Goal: Information Seeking & Learning: Learn about a topic

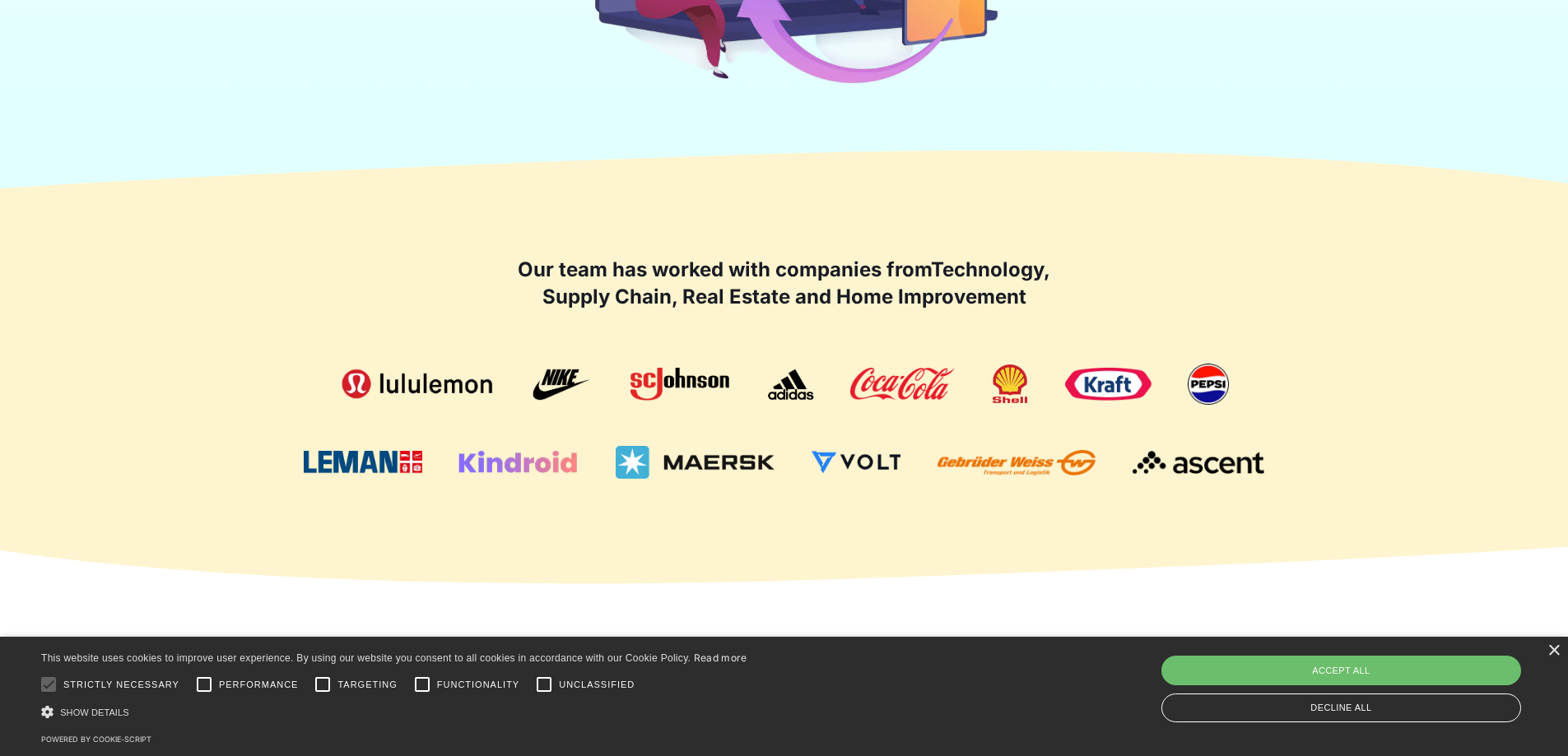
scroll to position [987, 0]
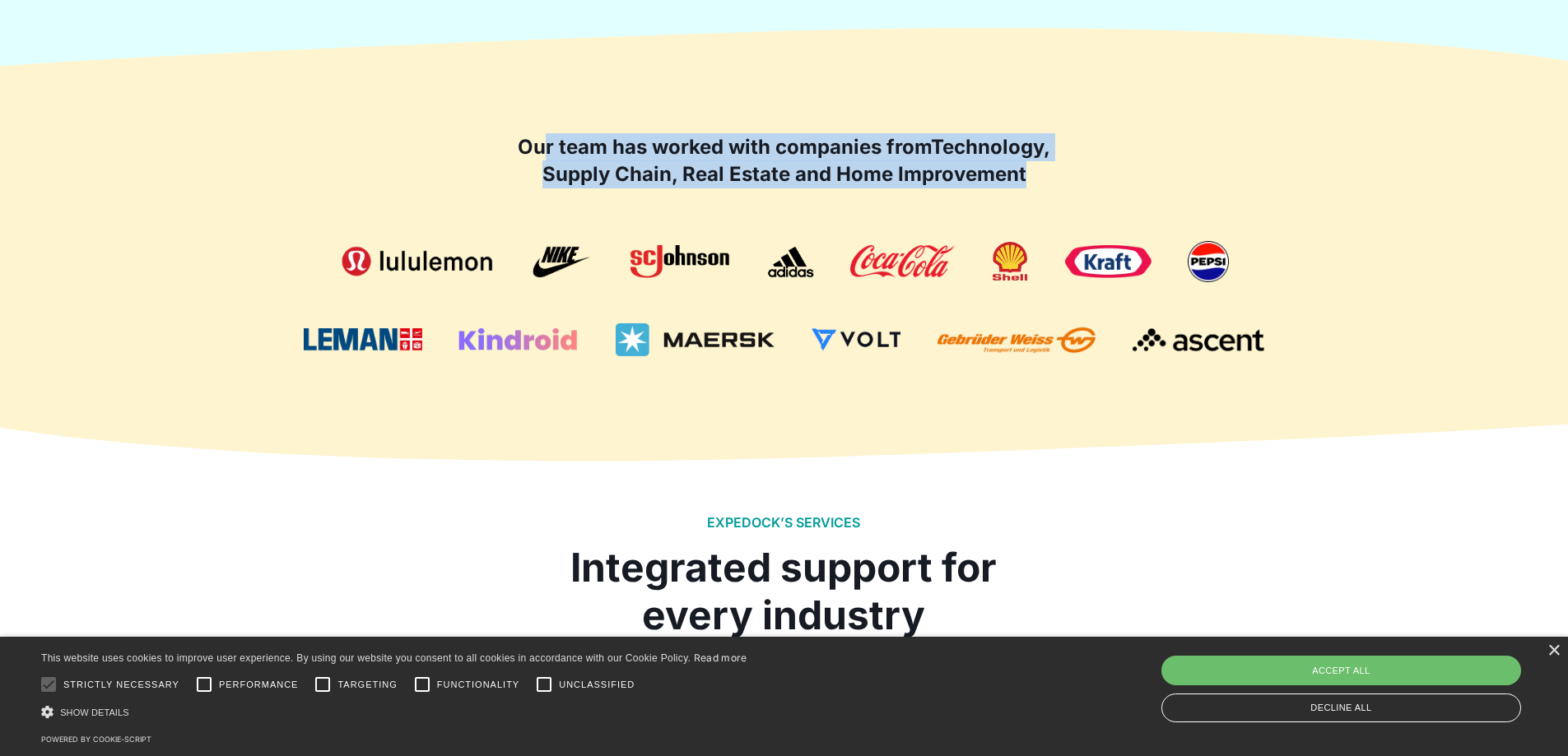
drag, startPoint x: 539, startPoint y: 145, endPoint x: 706, endPoint y: 356, distance: 269.1
click at [893, 209] on div "Our team has worked with companies from Technology, Supply Chain, Real Estate a…" at bounding box center [784, 245] width 1053 height 223
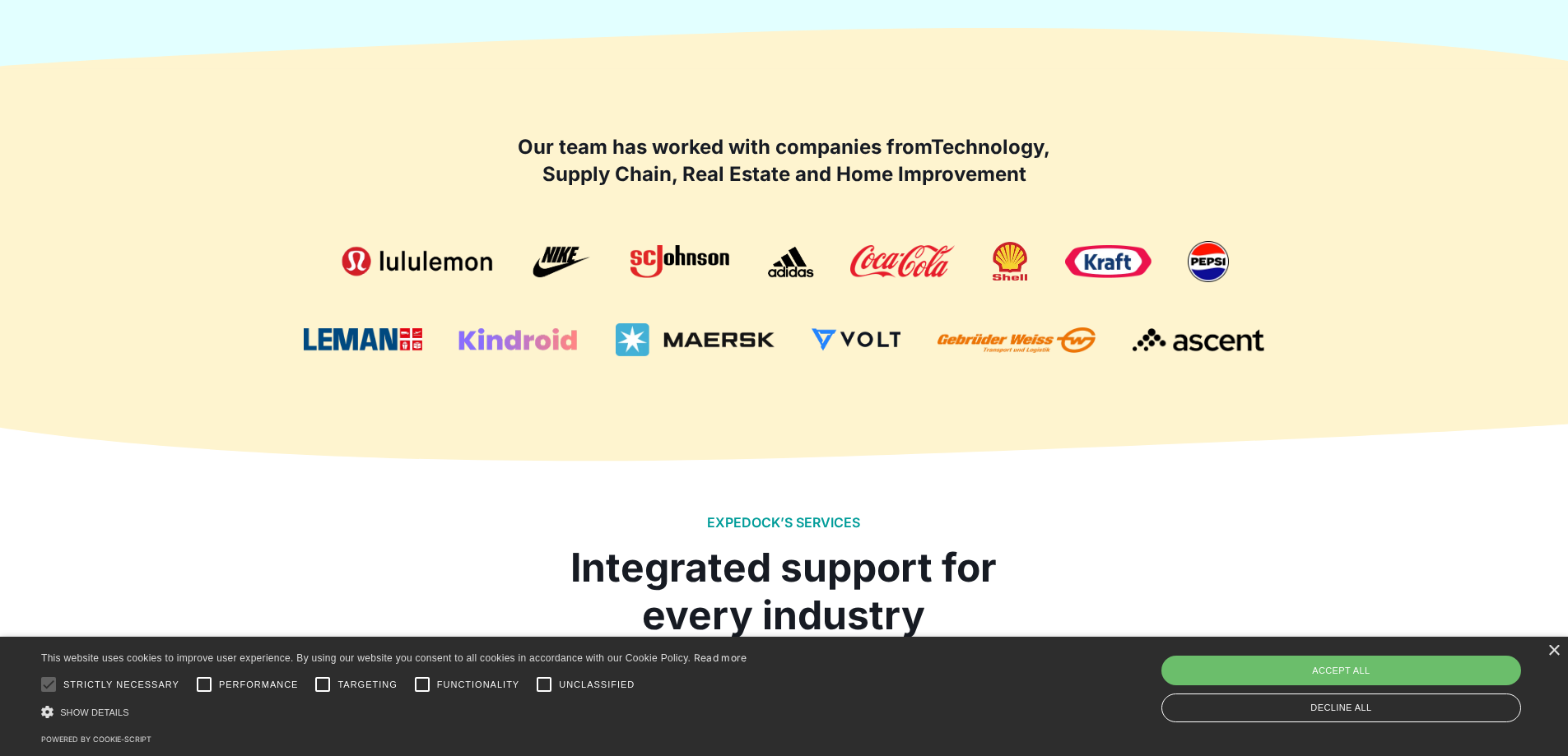
click at [658, 361] on div "Our team has worked with companies from Technology, Supply Chain, Real Estate a…" at bounding box center [784, 244] width 1053 height 355
drag, startPoint x: 530, startPoint y: 134, endPoint x: 1018, endPoint y: 167, distance: 489.1
click at [1025, 140] on h2 "Our team has worked with companies from Technology, Supply Chain, Real Estate a…" at bounding box center [784, 161] width 543 height 55
drag, startPoint x: 971, startPoint y: 178, endPoint x: 953, endPoint y: 194, distance: 24.1
click at [972, 178] on strong "Technology, Supply Chain, Real Estate and Home Improvement" at bounding box center [796, 160] width 508 height 51
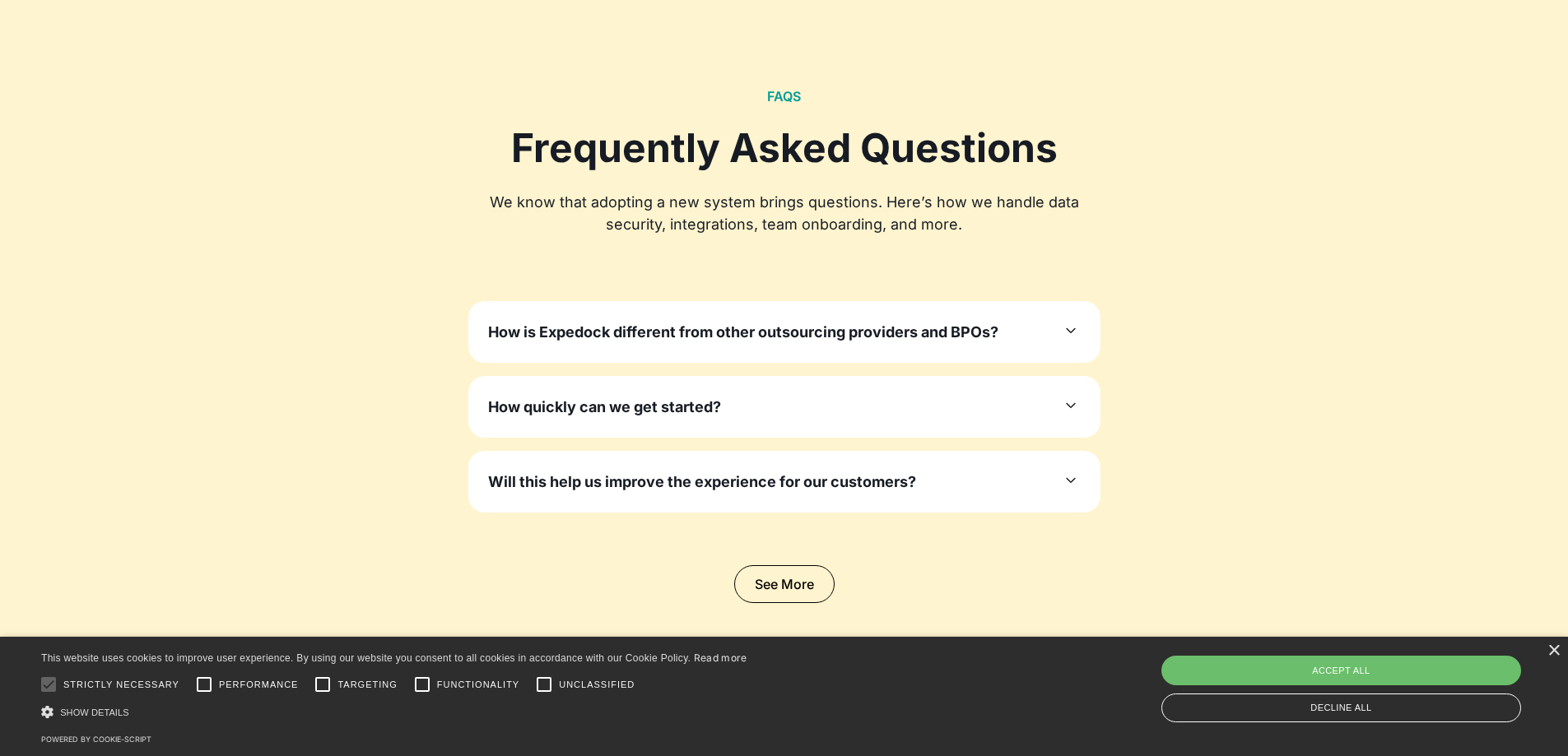
scroll to position [4935, 0]
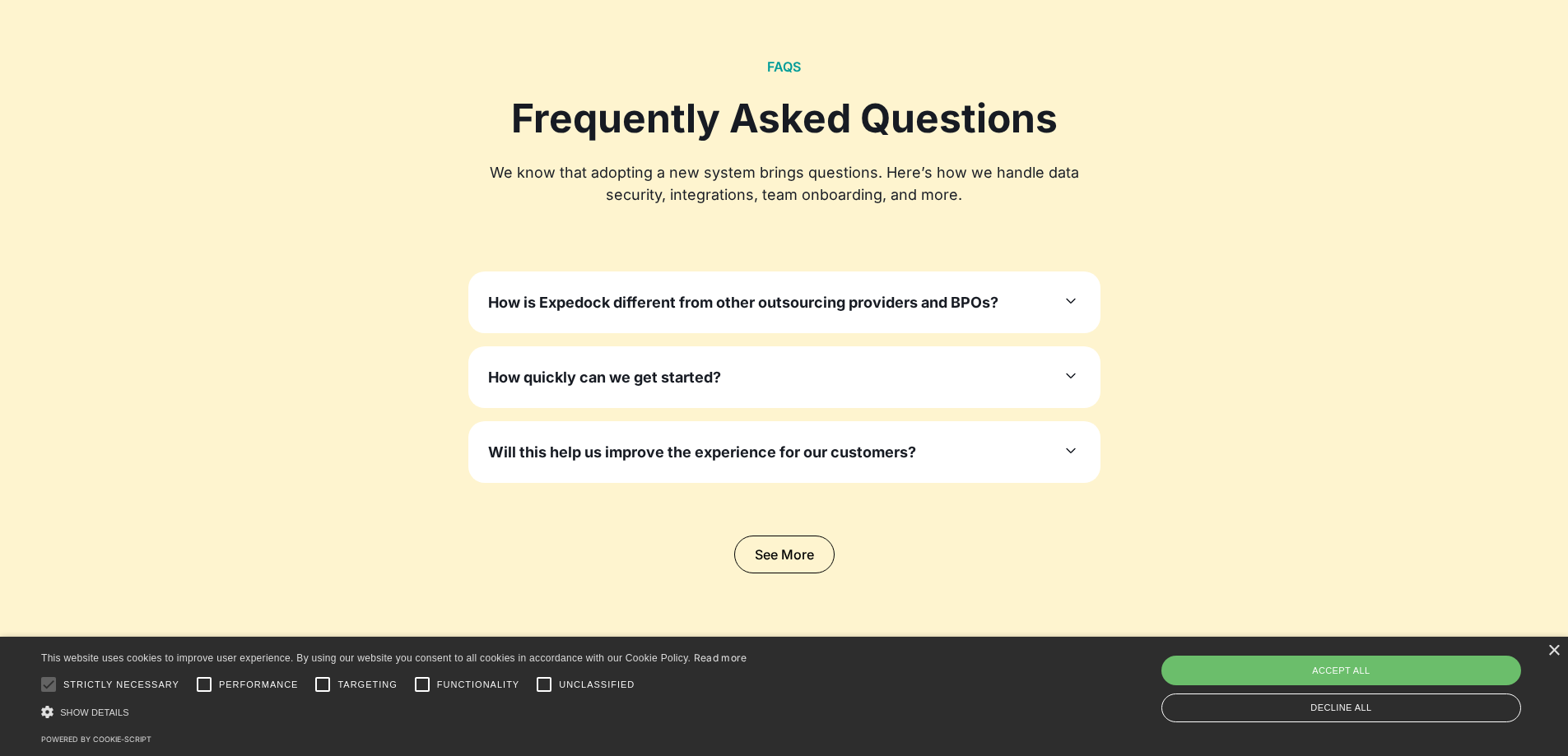
click at [695, 306] on h3 "How is Expedock different from other outsourcing providers and BPOs?" at bounding box center [743, 302] width 510 height 22
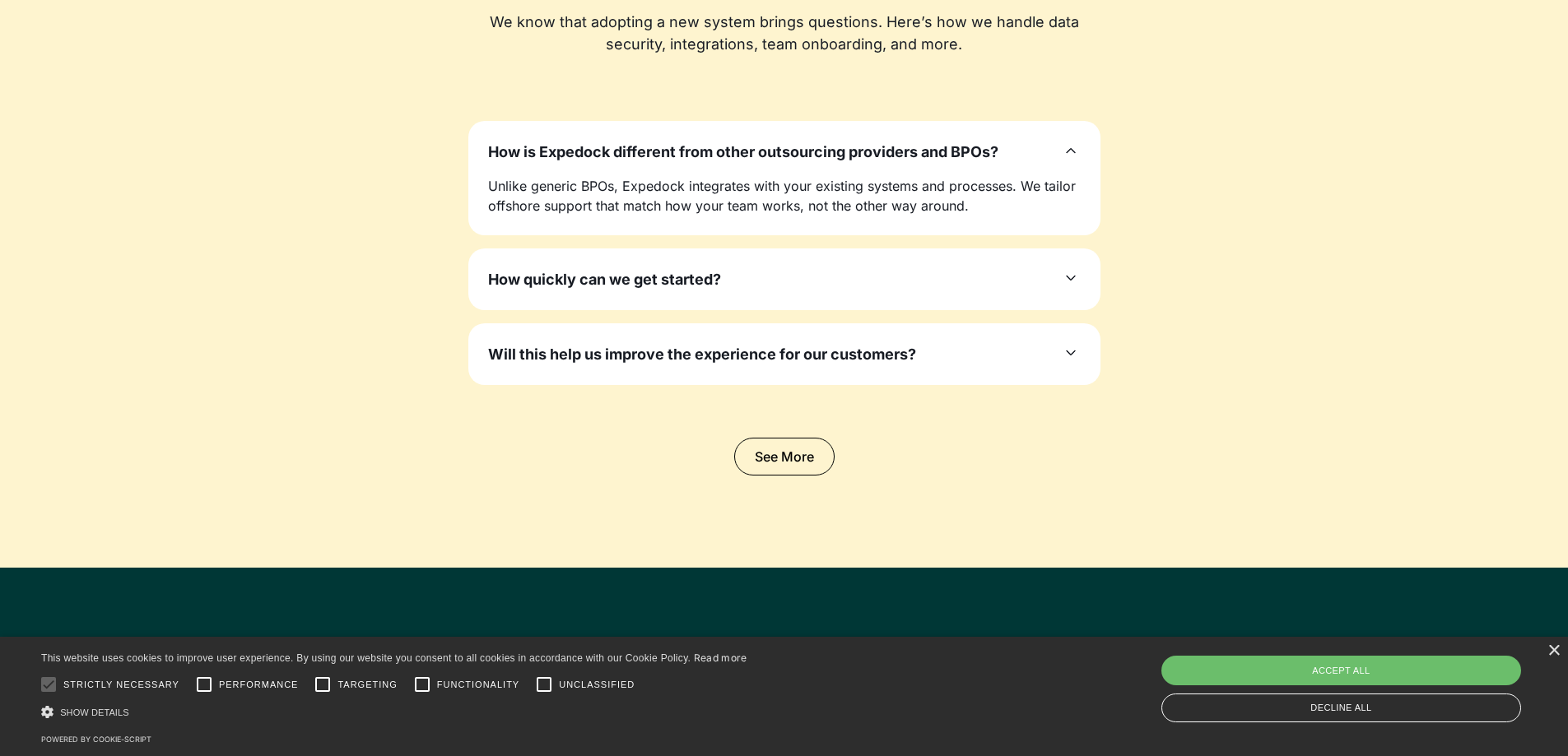
scroll to position [5099, 0]
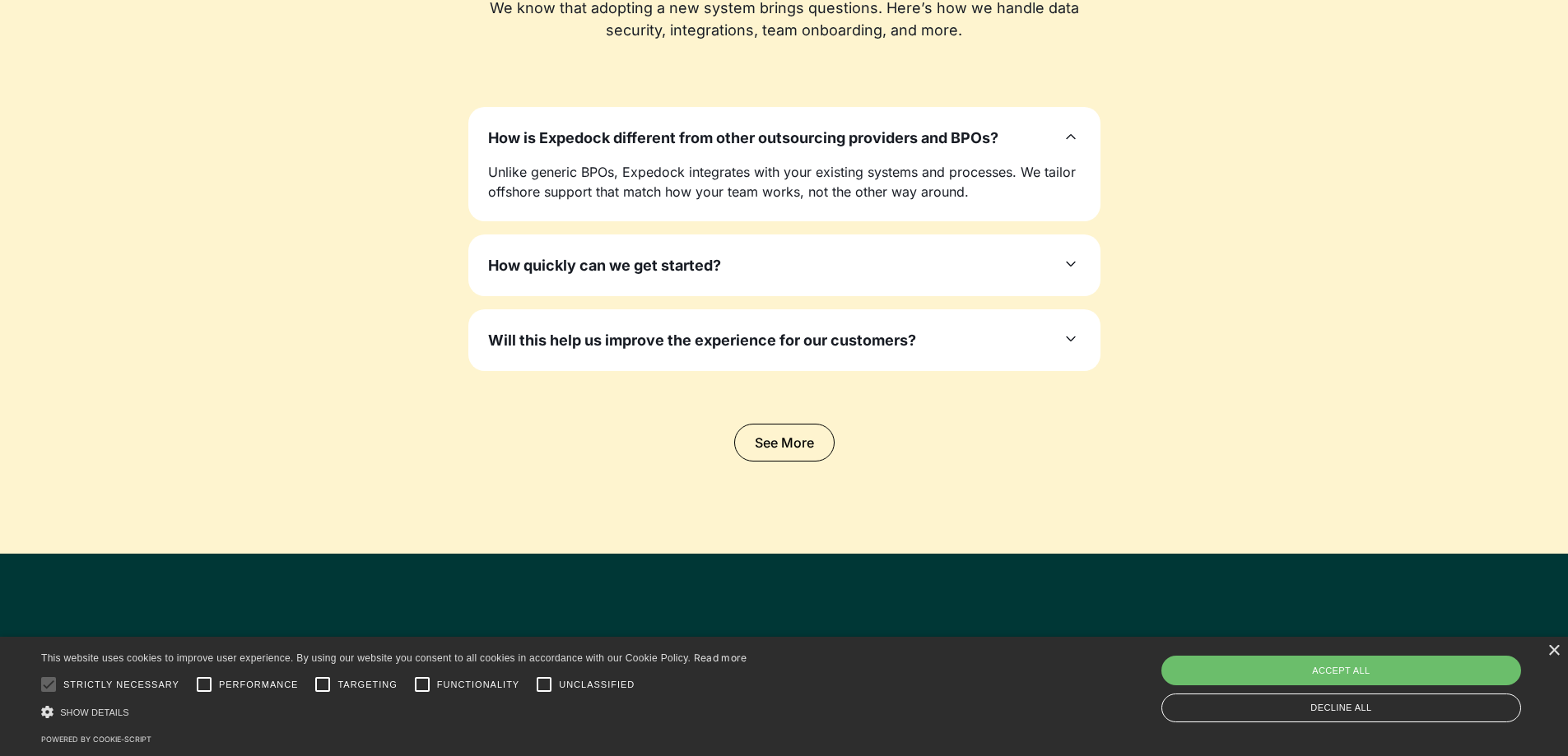
click at [614, 264] on h3 "How quickly can we get started?" at bounding box center [605, 265] width 233 height 22
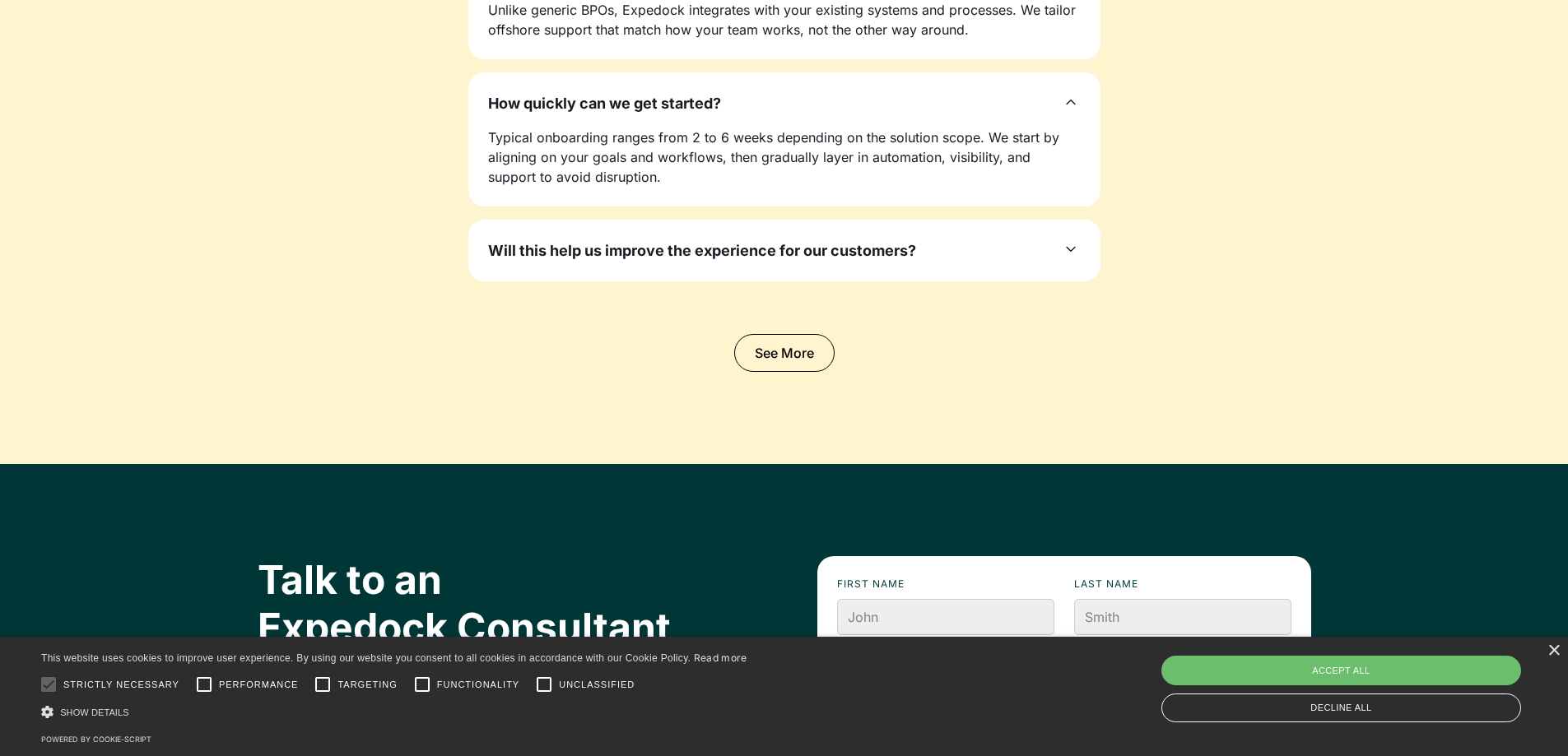
scroll to position [5264, 0]
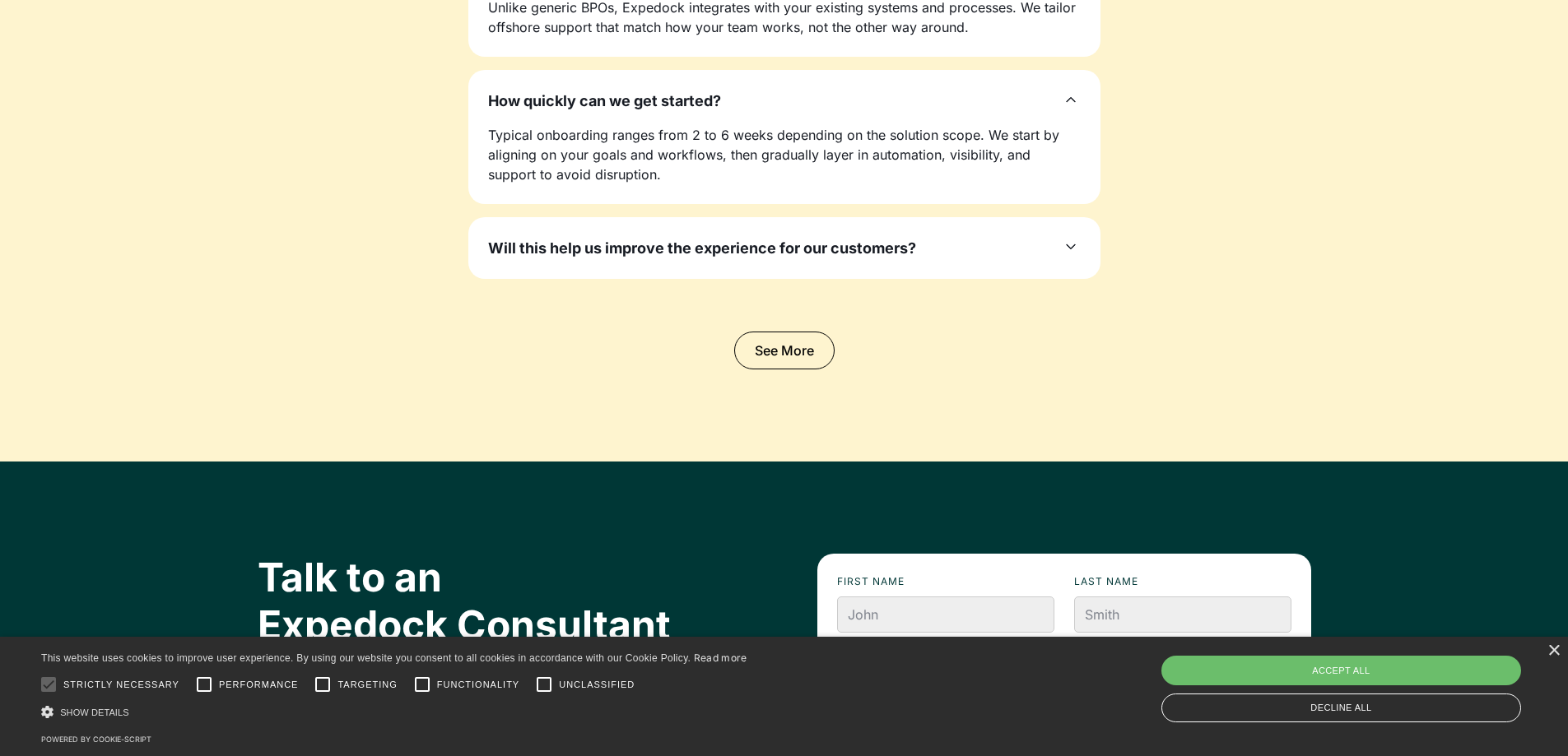
click at [605, 259] on h3 "Will this help us improve the experience for our customers?" at bounding box center [702, 248] width 428 height 22
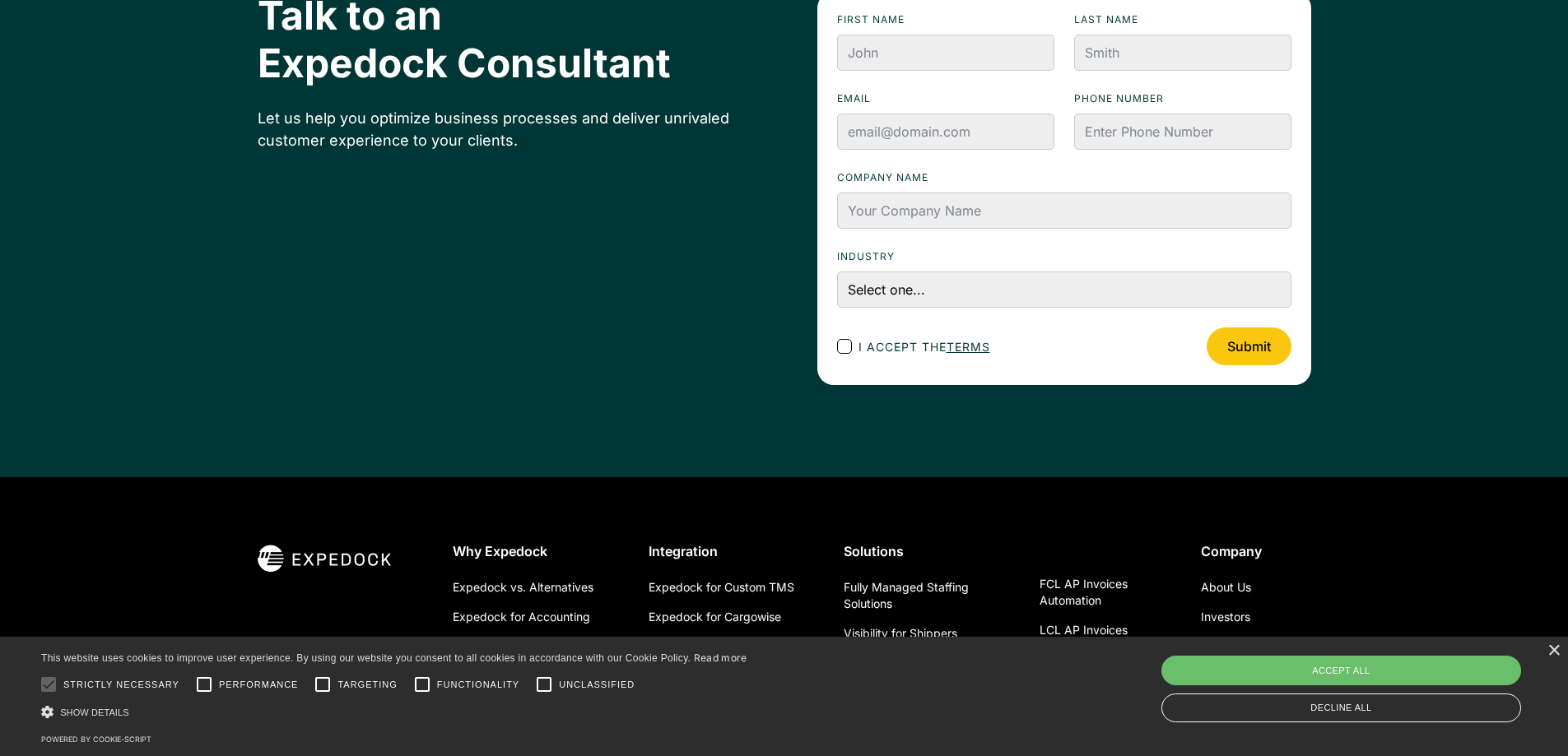
scroll to position [6075, 0]
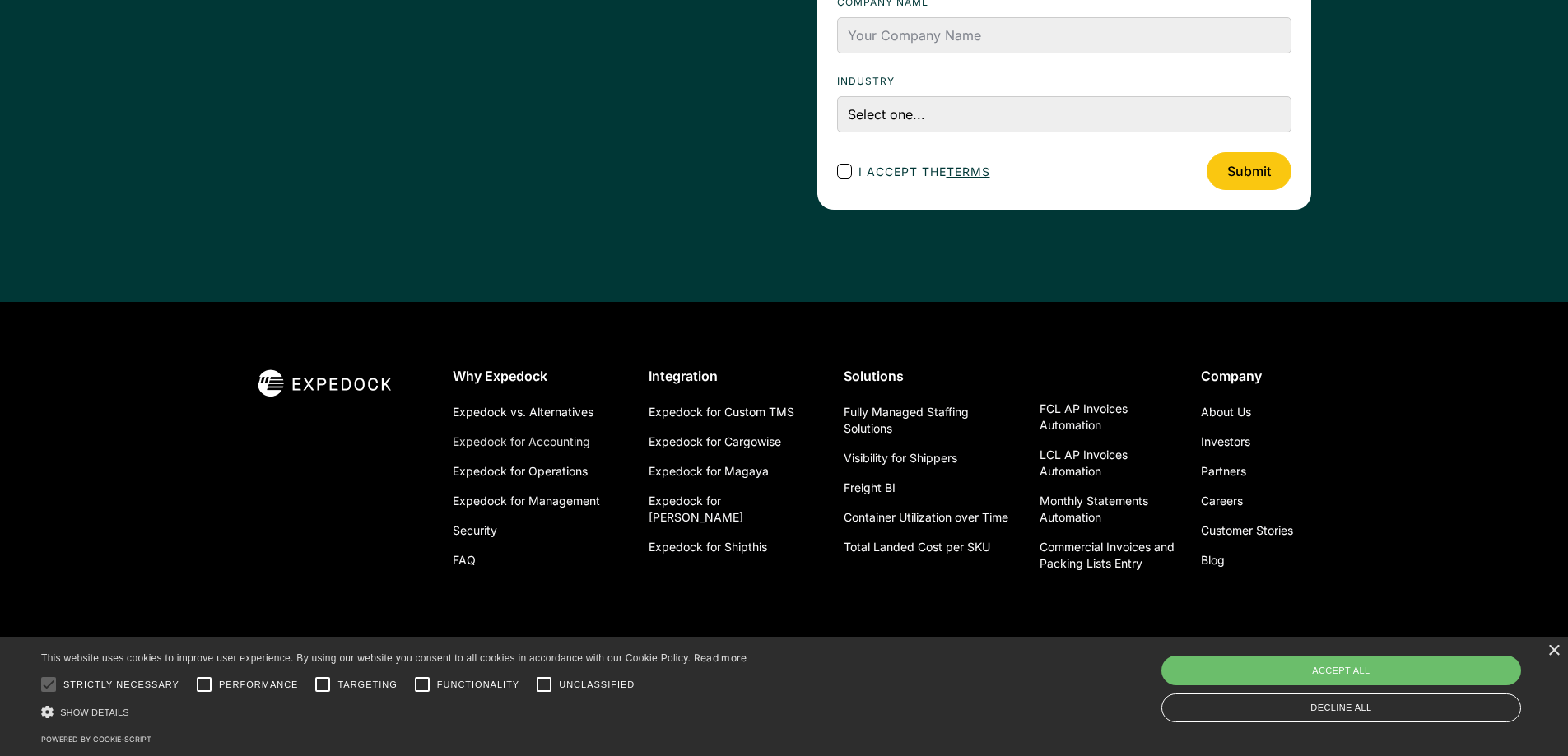
click at [495, 445] on link "Expedock for Accounting" at bounding box center [521, 442] width 137 height 30
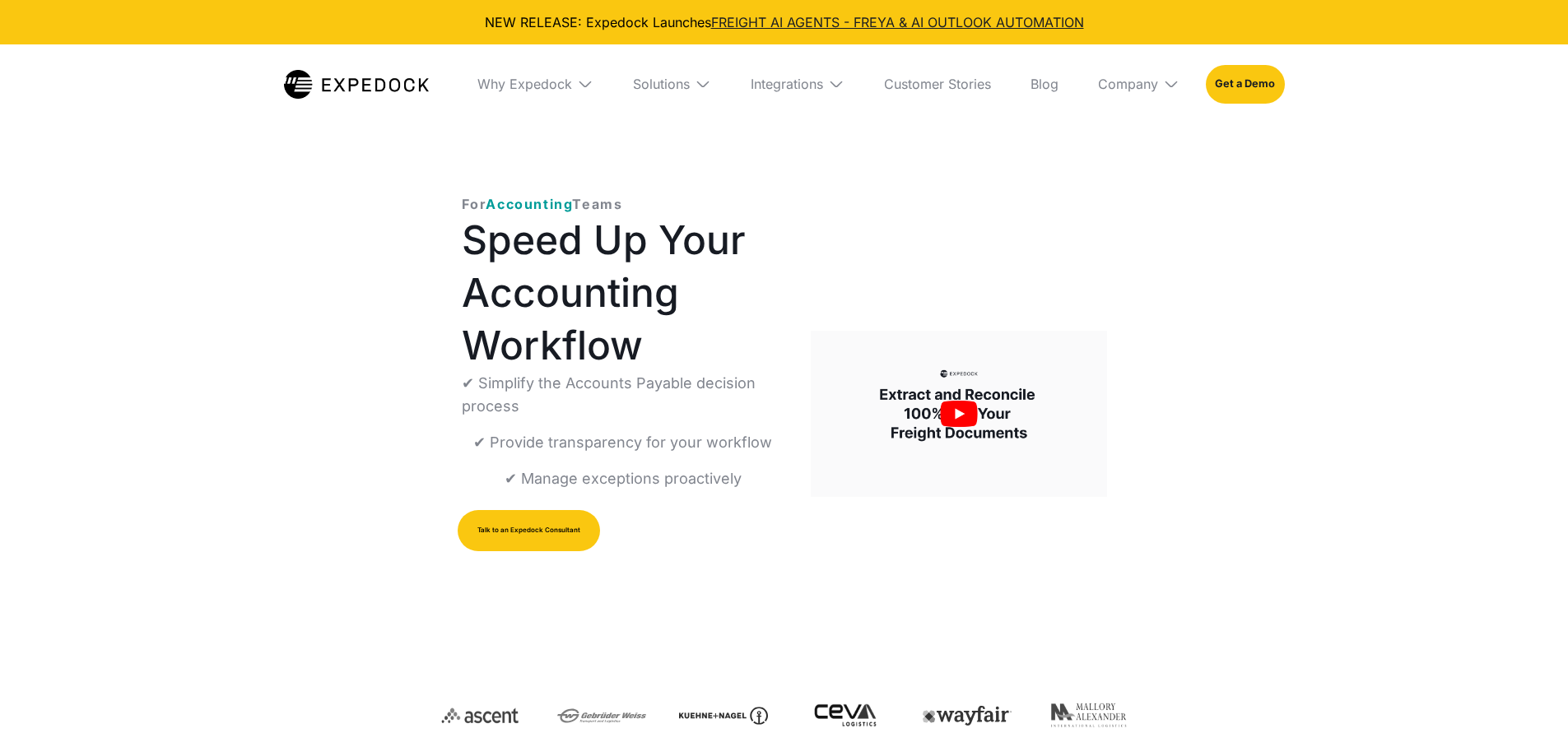
select select
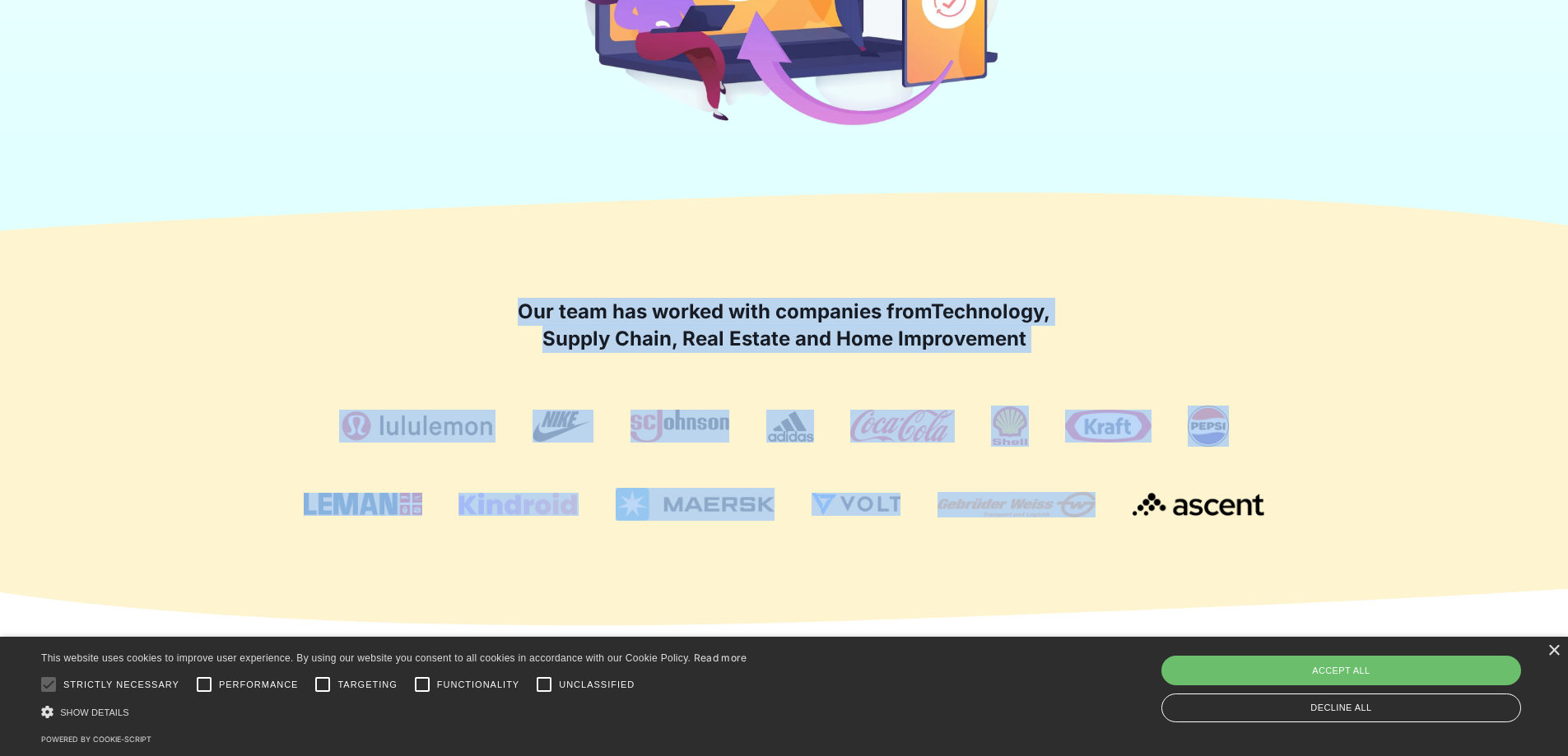
drag, startPoint x: 1567, startPoint y: 141, endPoint x: 1569, endPoint y: 444, distance: 303.0
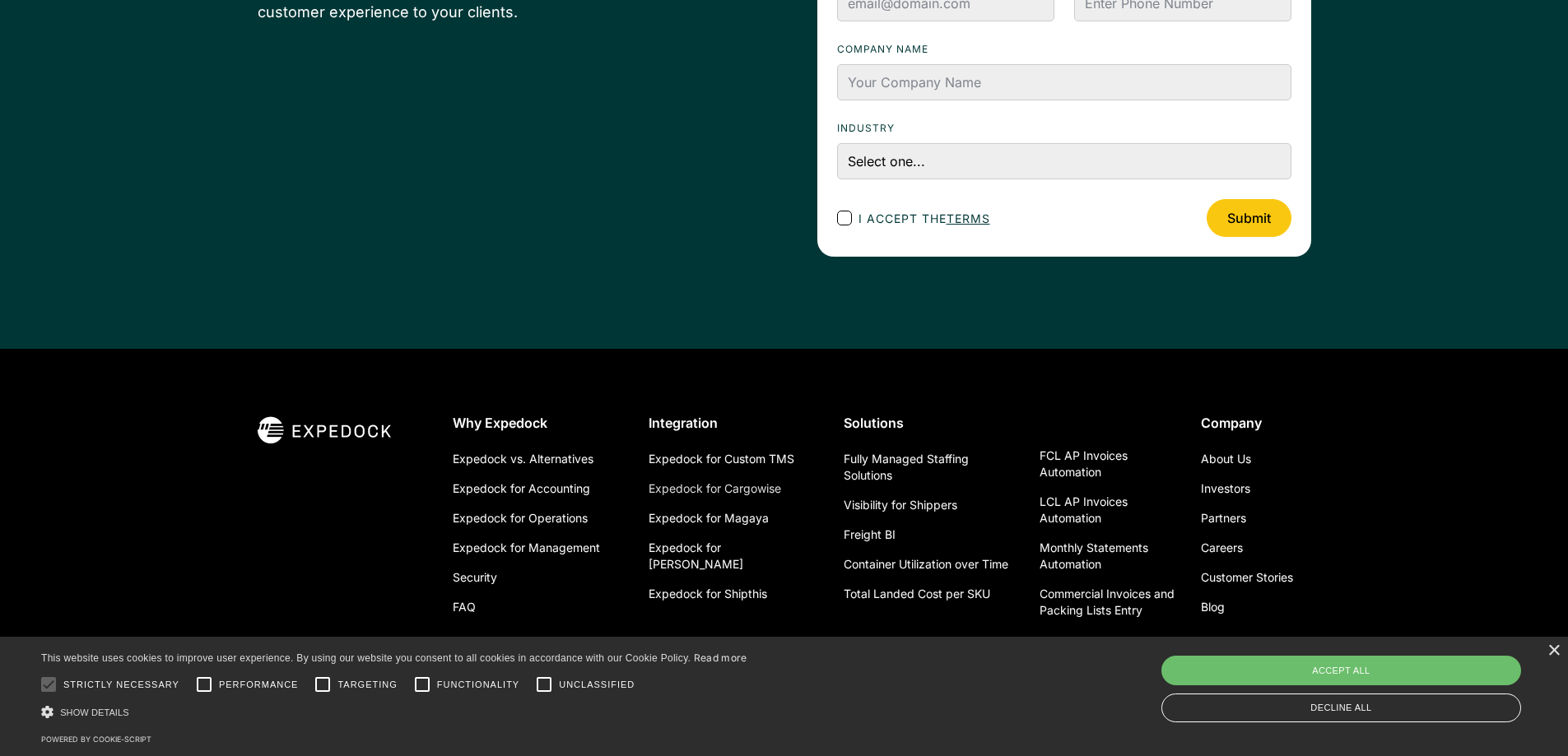
scroll to position [5877, 0]
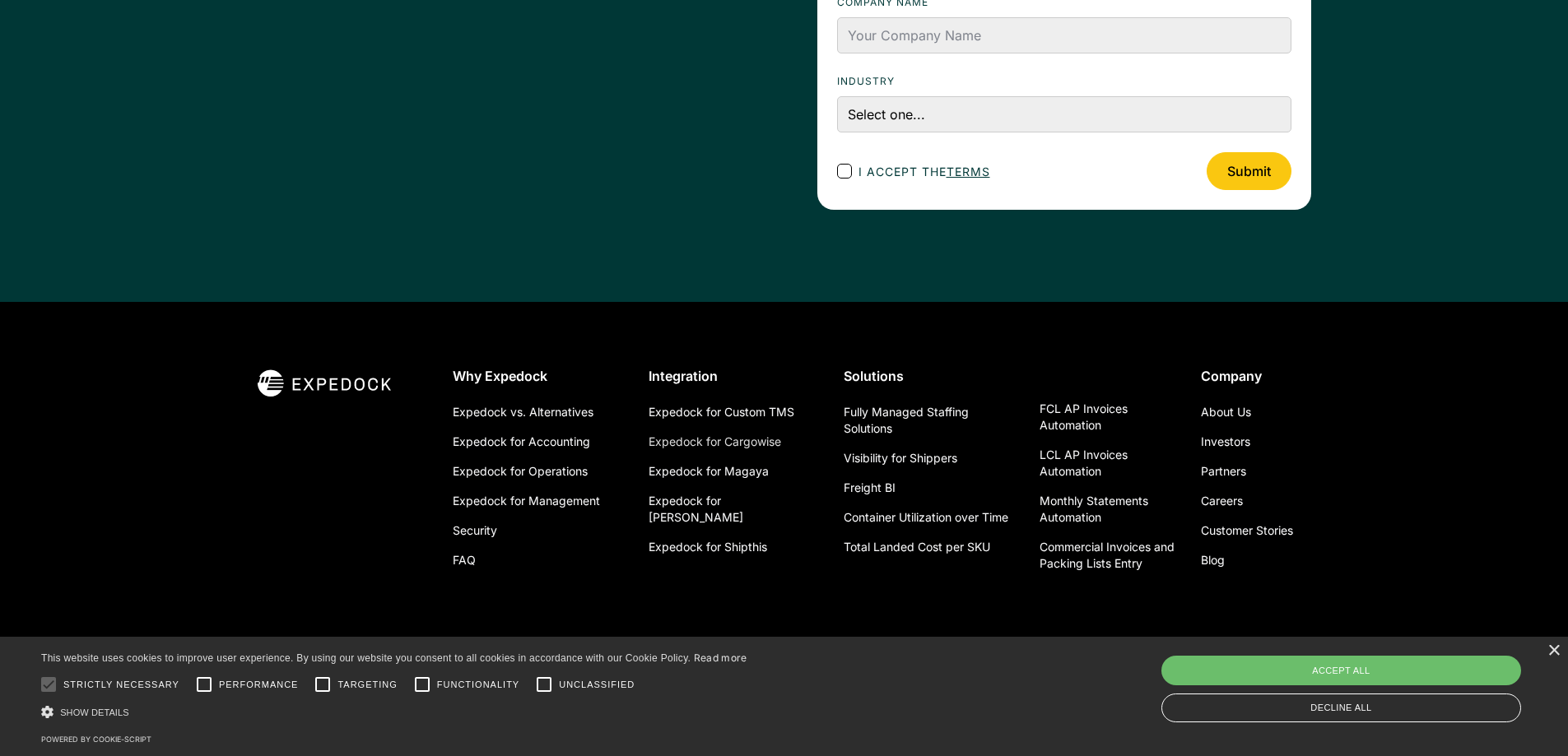
click at [739, 446] on link "Expedock for Cargowise" at bounding box center [715, 442] width 132 height 30
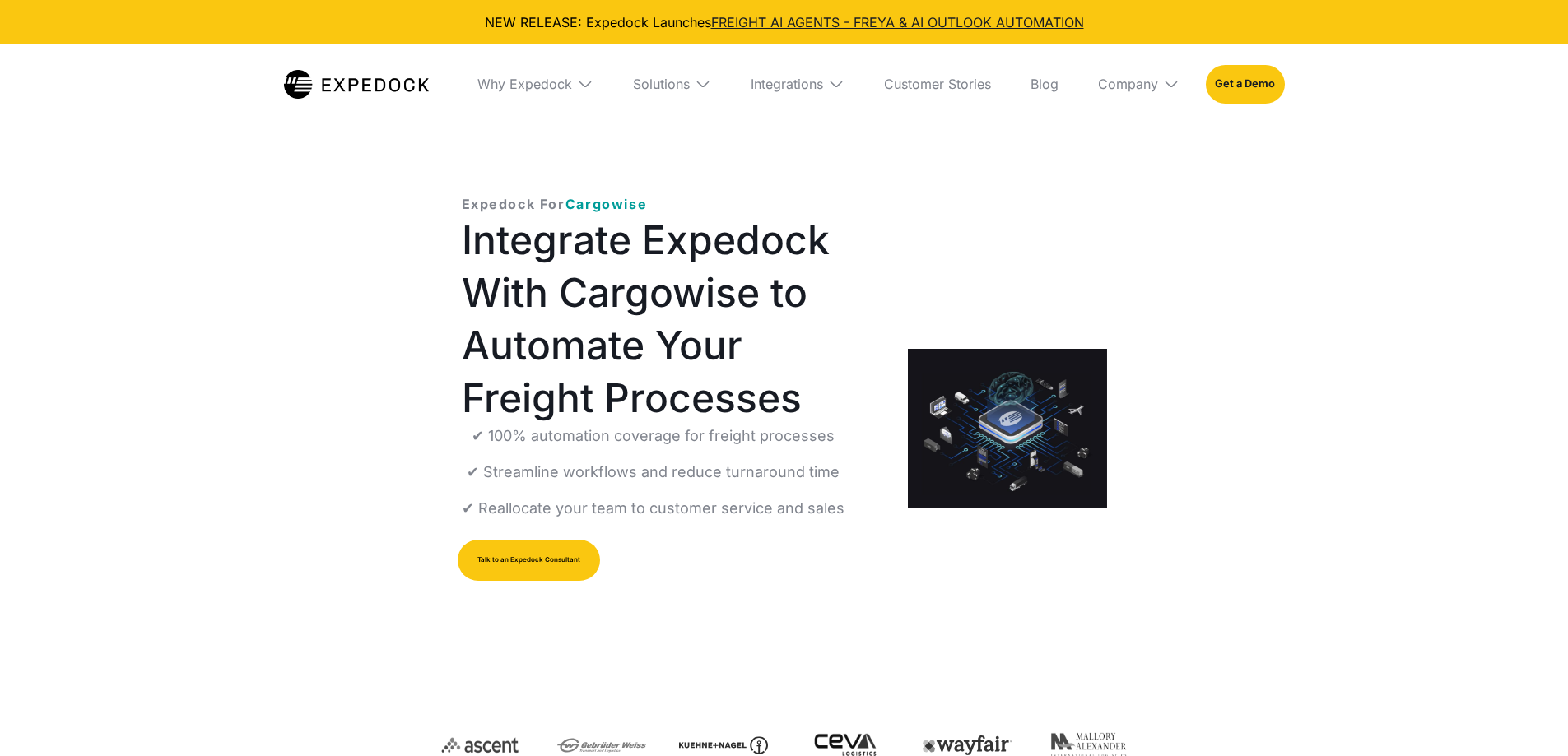
select select
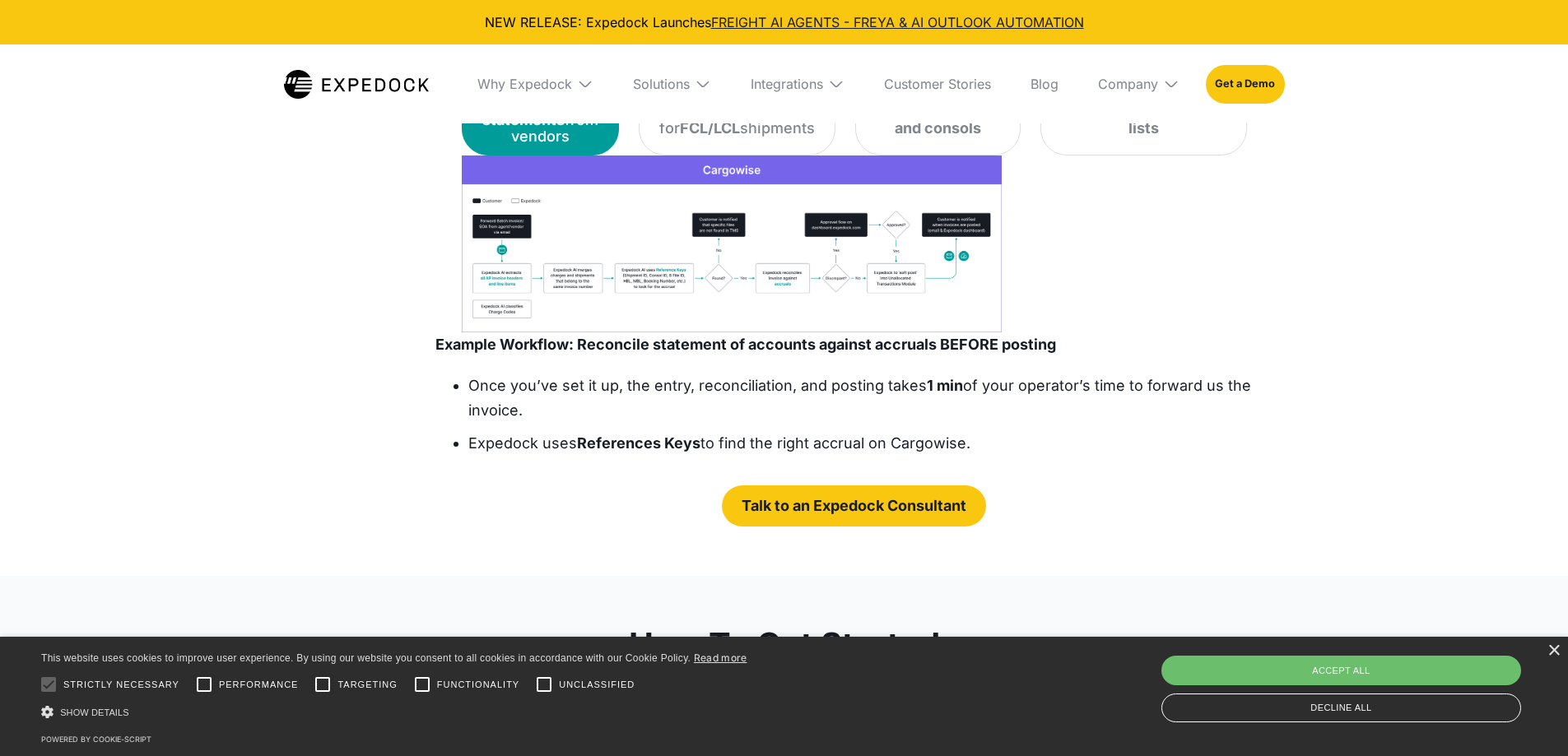
scroll to position [2797, 0]
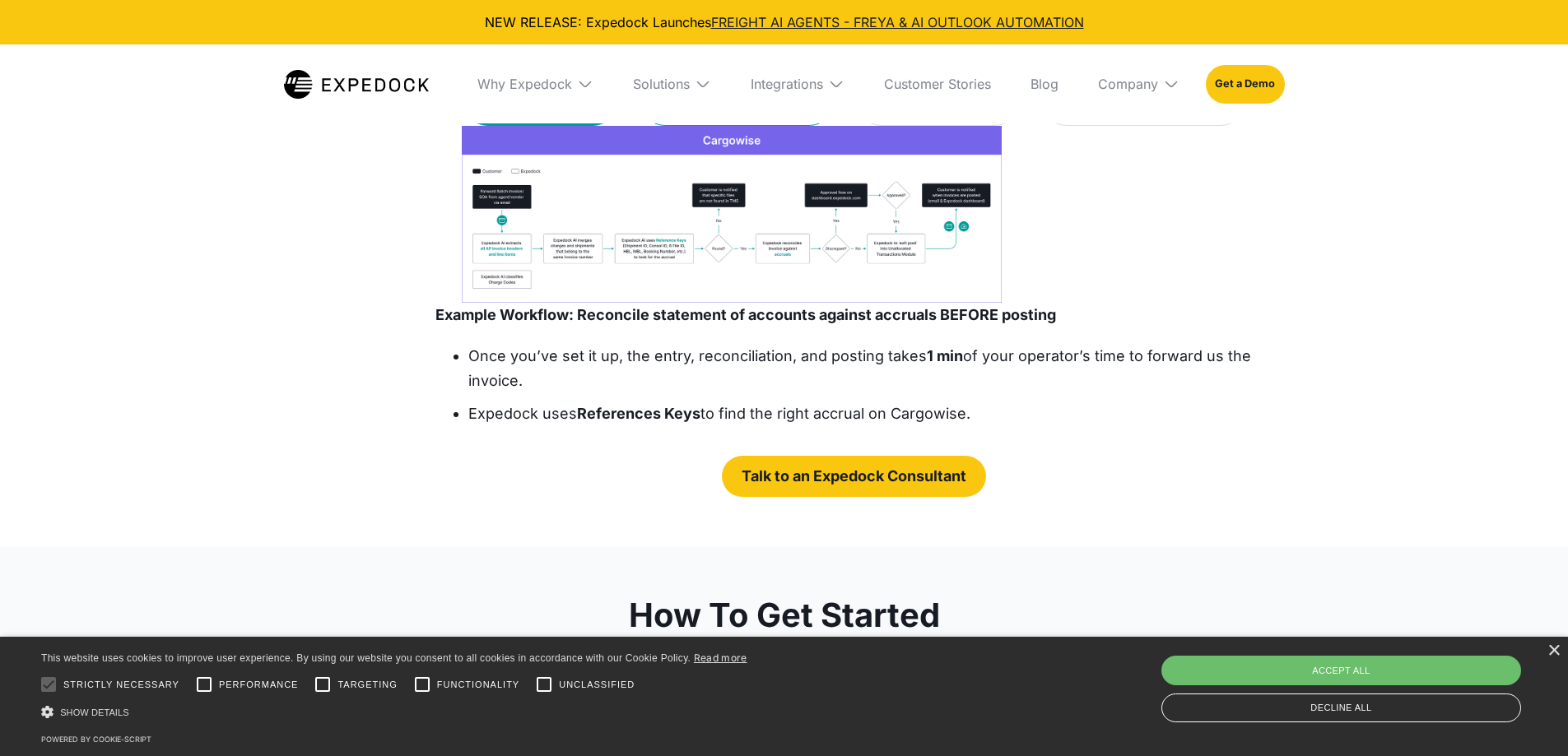
click at [729, 107] on strong "FCL/LCL" at bounding box center [709, 98] width 60 height 17
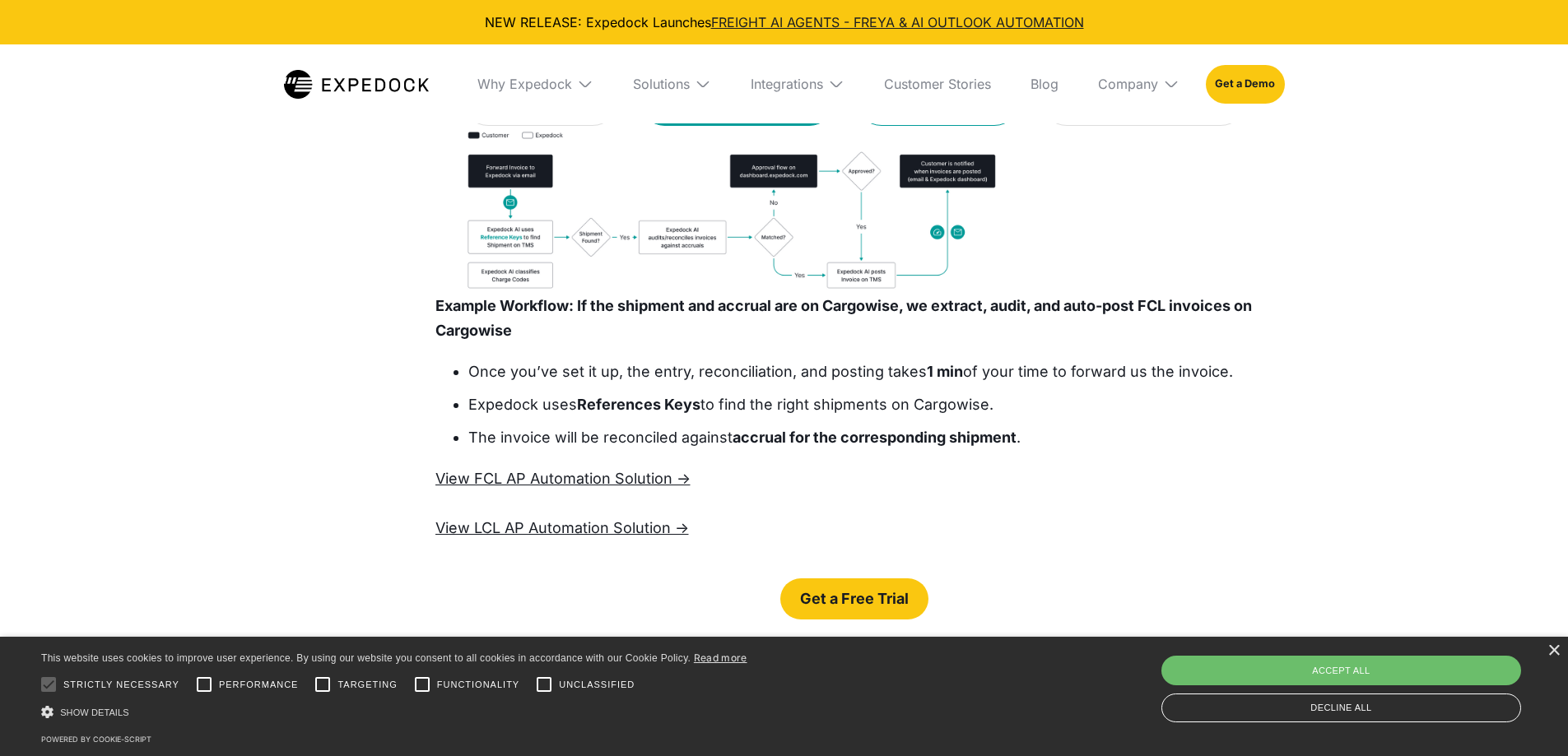
click at [895, 107] on strong "shipments and consols" at bounding box center [947, 90] width 106 height 34
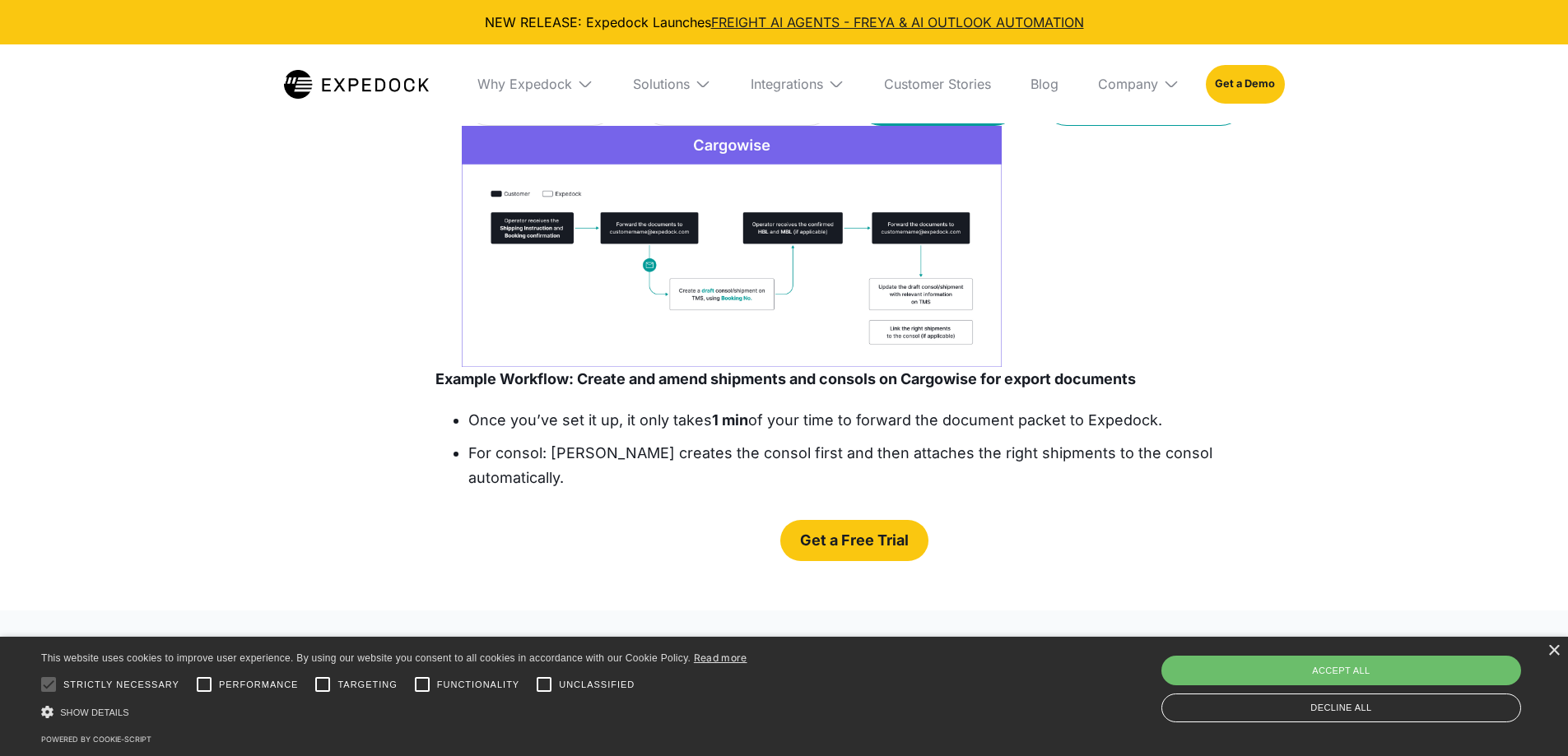
click at [1128, 107] on strong "packing lists" at bounding box center [1172, 90] width 88 height 34
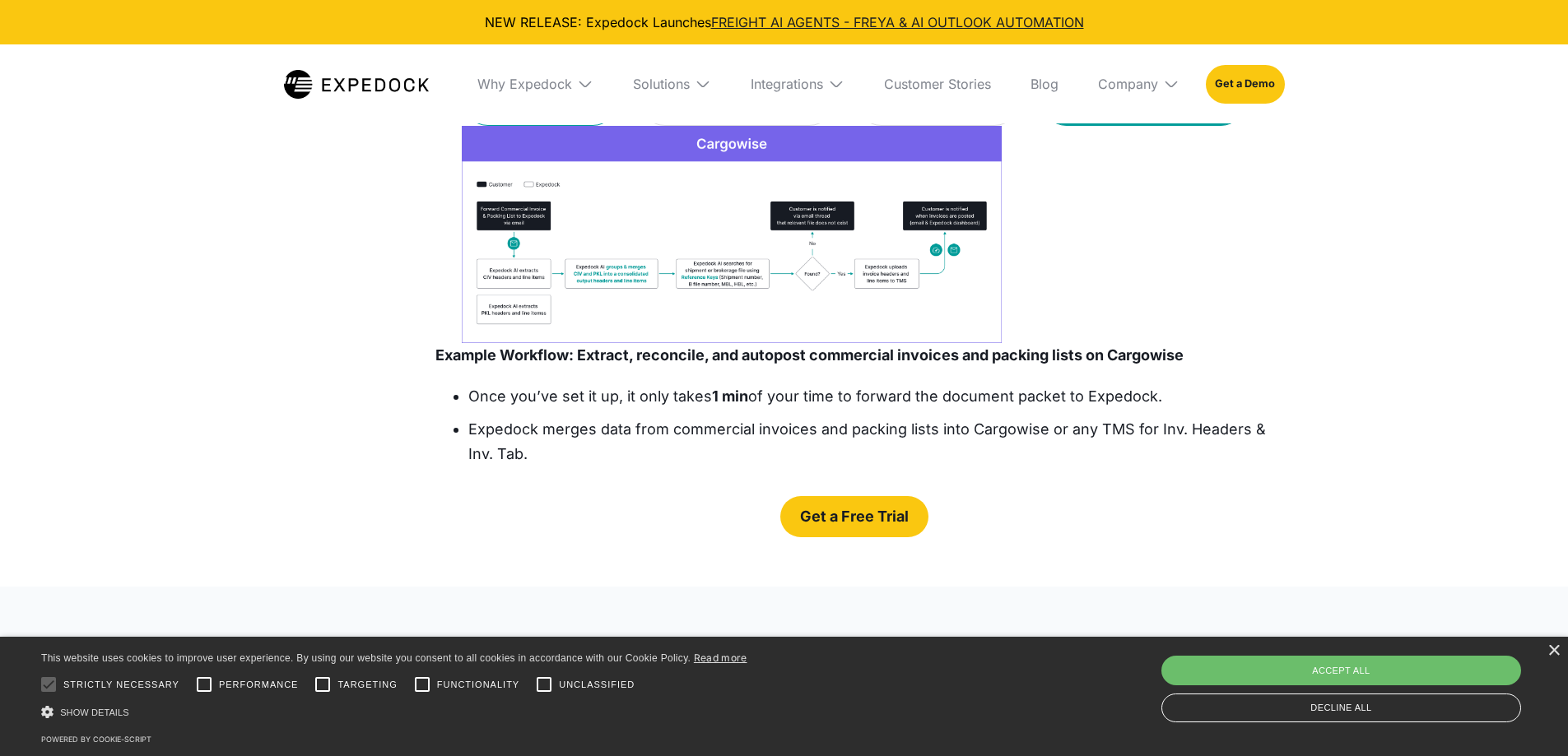
click at [472, 126] on link "Reconcile and enter monthly statements from vendors" at bounding box center [540, 82] width 157 height 87
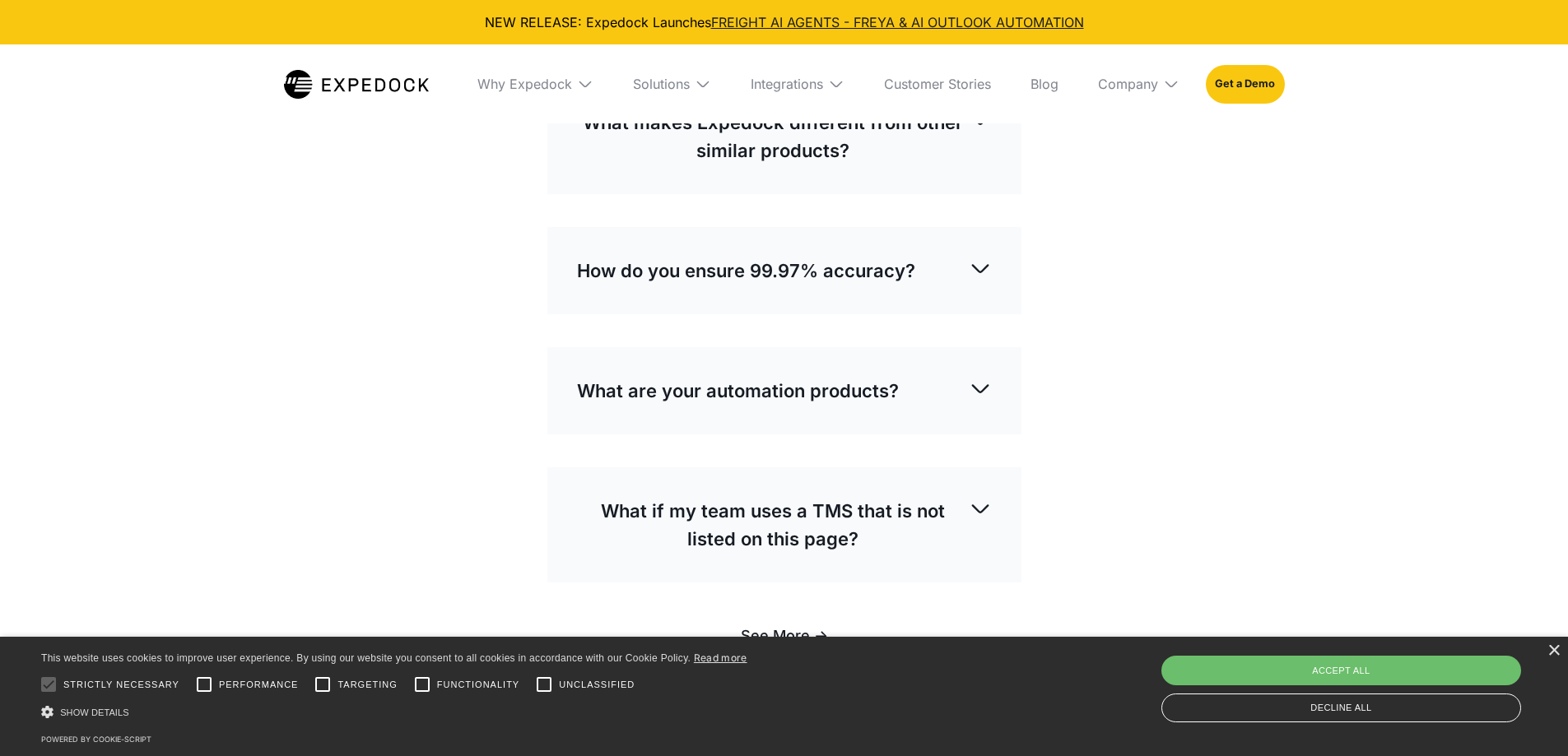
scroll to position [4195, 0]
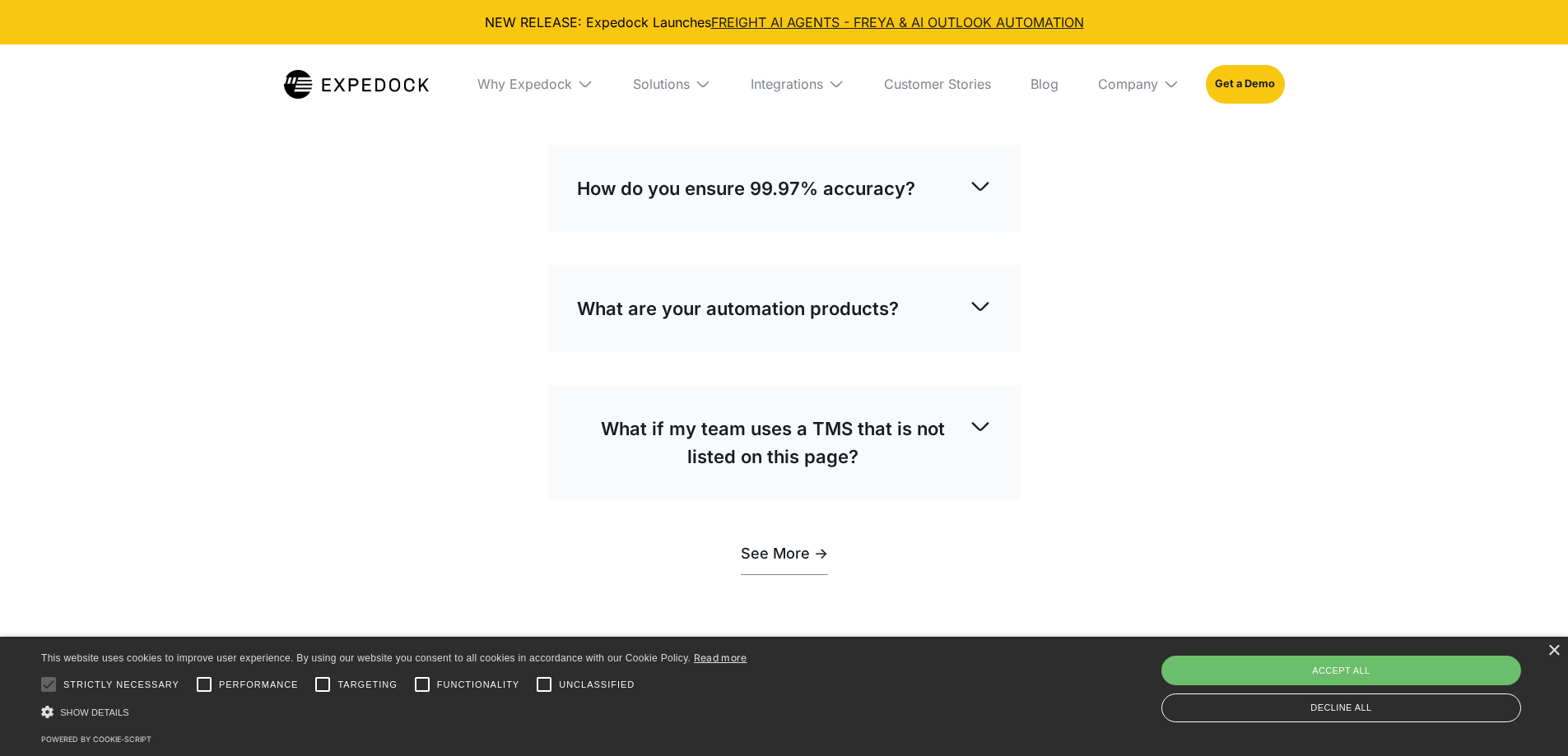
click at [889, 82] on p "What makes Expedock different from other similar products?" at bounding box center [772, 54] width 392 height 56
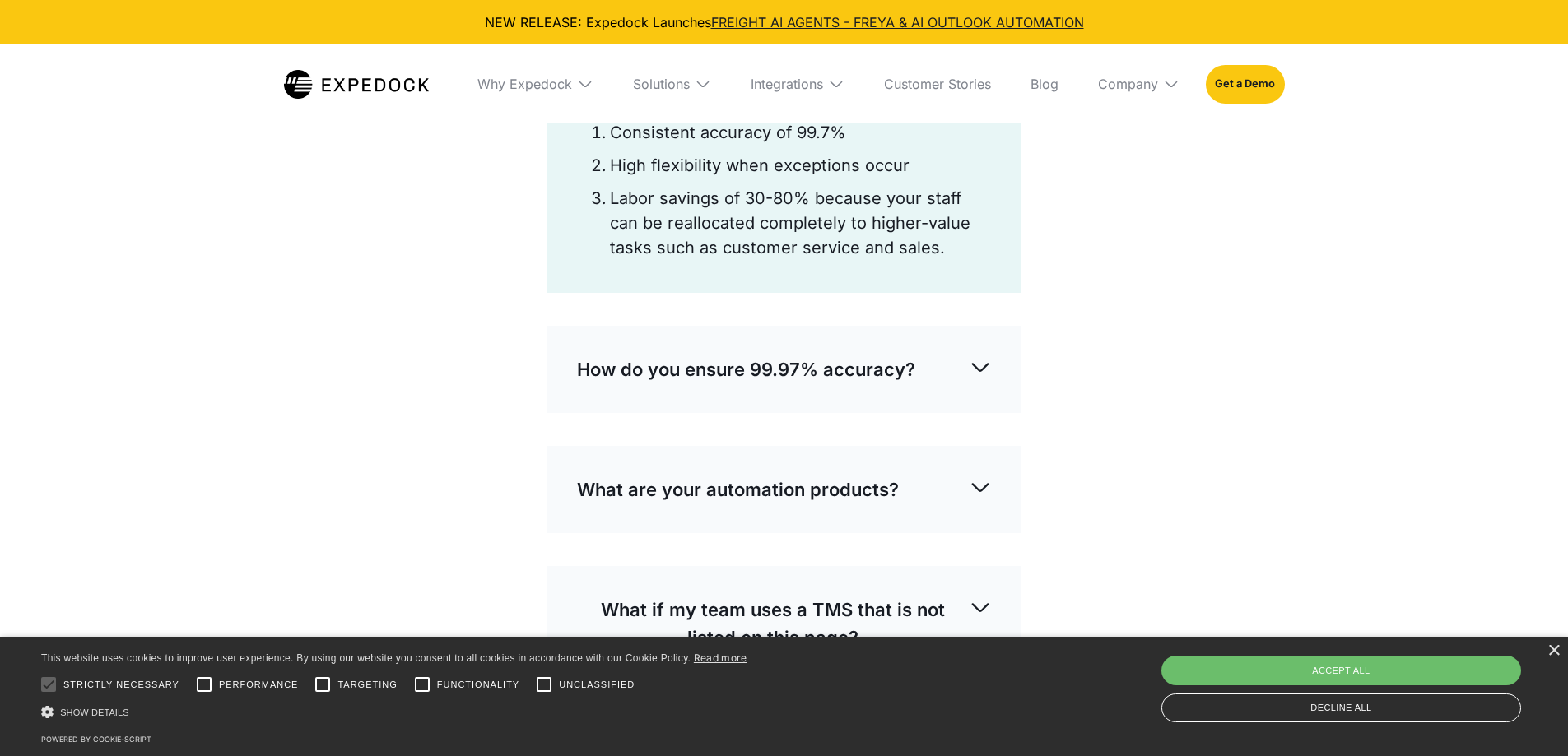
click at [734, 82] on p "What makes Expedock different from other similar products?" at bounding box center [772, 54] width 392 height 56
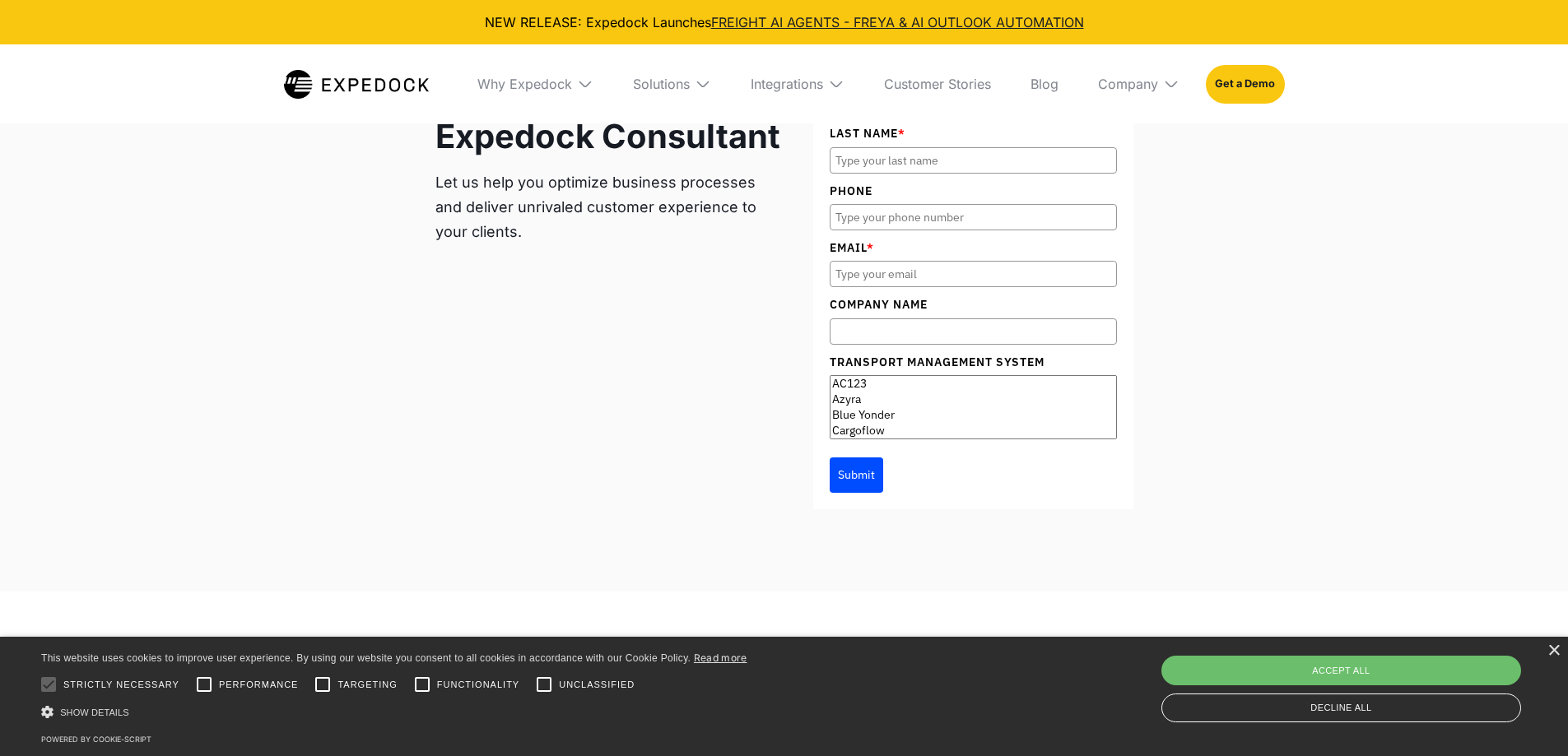
scroll to position [5510, 0]
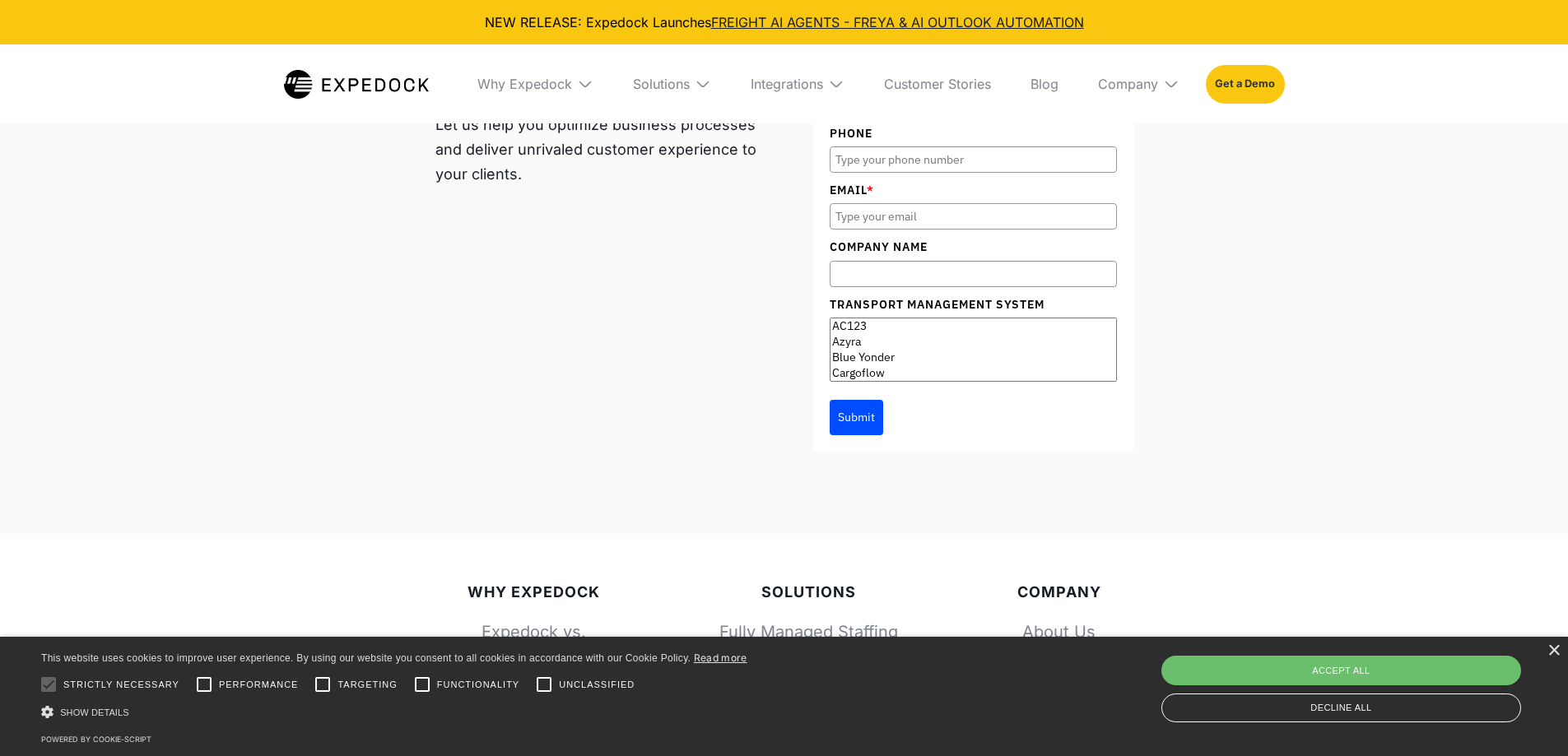
click at [1245, 96] on link "Get a Demo" at bounding box center [1244, 84] width 78 height 38
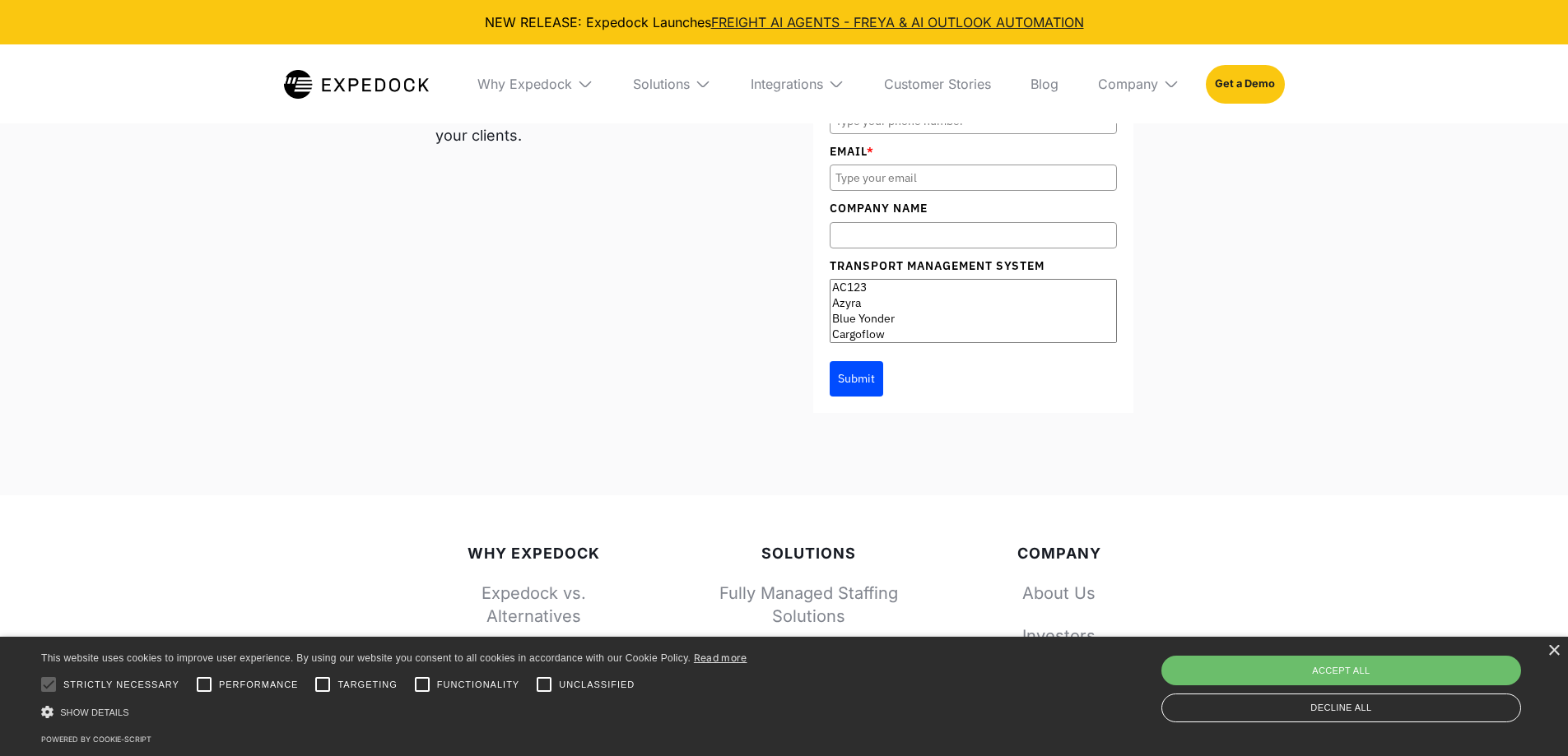
scroll to position [5553, 0]
click at [644, 357] on div "Fully Managed Staffing Solution, BI Solutions, and End-to-end Automation Talk t…" at bounding box center [784, 170] width 698 height 478
